Goal: Information Seeking & Learning: Learn about a topic

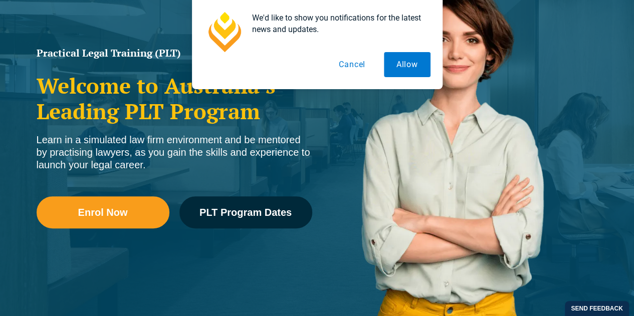
scroll to position [150, 0]
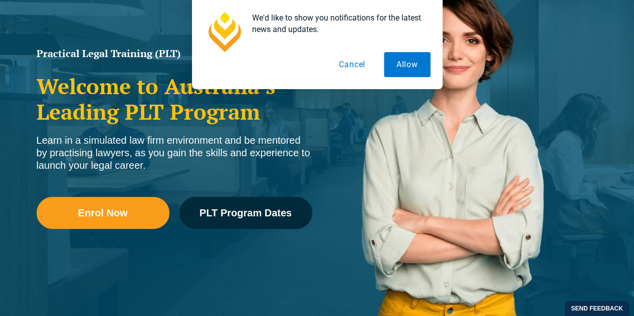
drag, startPoint x: 0, startPoint y: 0, endPoint x: 307, endPoint y: 147, distance: 340.0
click at [307, 147] on div "Learn in a simulated law firm environment and be mentored by practising lawyers…" at bounding box center [175, 153] width 276 height 38
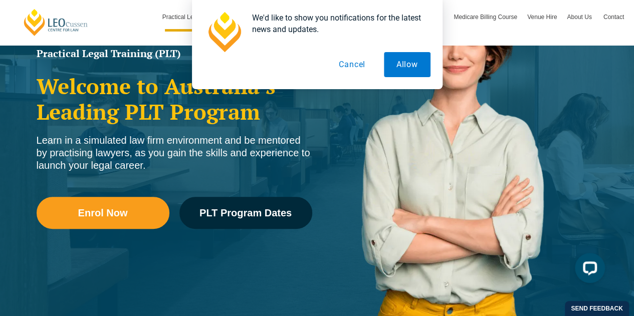
scroll to position [0, 0]
click at [358, 68] on button "Cancel" at bounding box center [352, 64] width 52 height 25
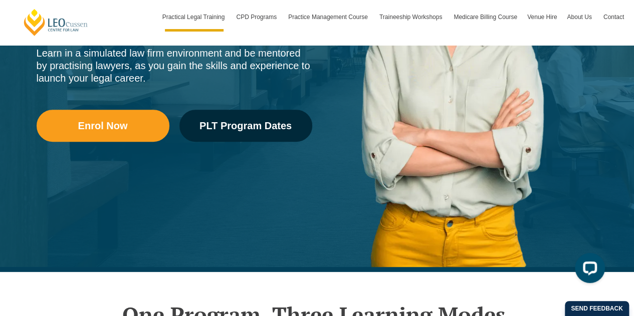
scroll to position [162, 0]
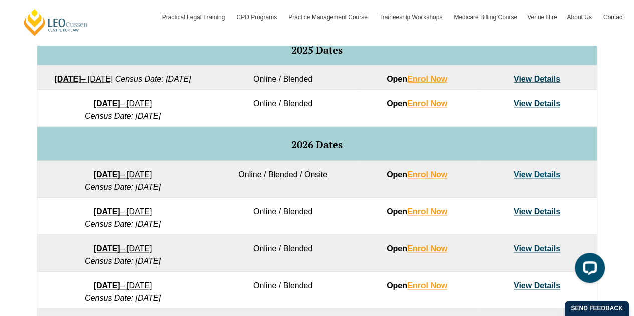
click at [535, 179] on link "View Details" at bounding box center [537, 174] width 47 height 9
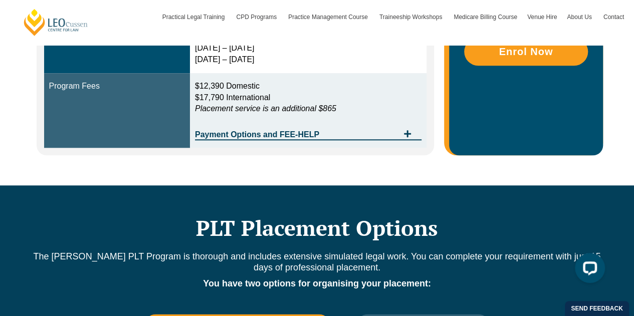
scroll to position [279, 0]
